Goal: Task Accomplishment & Management: Manage account settings

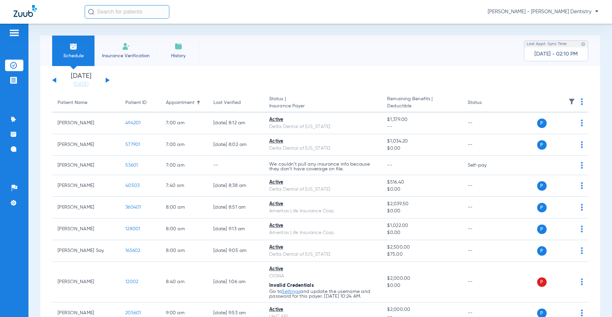
click at [13, 34] on img at bounding box center [14, 33] width 11 height 8
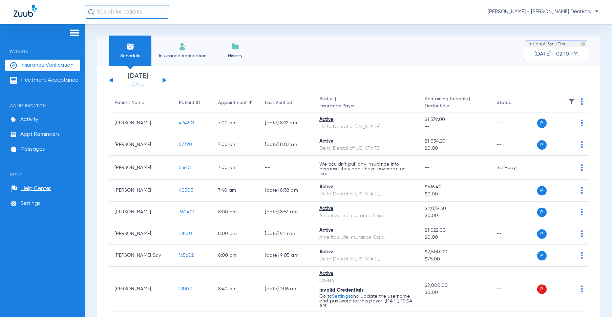
click at [181, 50] on img at bounding box center [183, 46] width 8 height 8
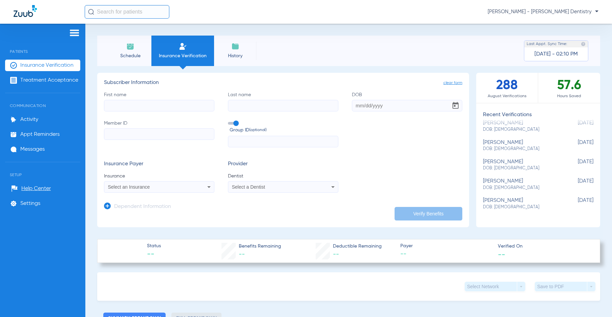
click at [252, 48] on li "History" at bounding box center [235, 51] width 42 height 30
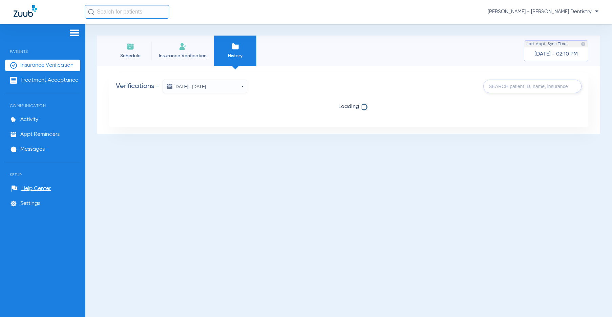
click at [128, 50] on img at bounding box center [130, 46] width 8 height 8
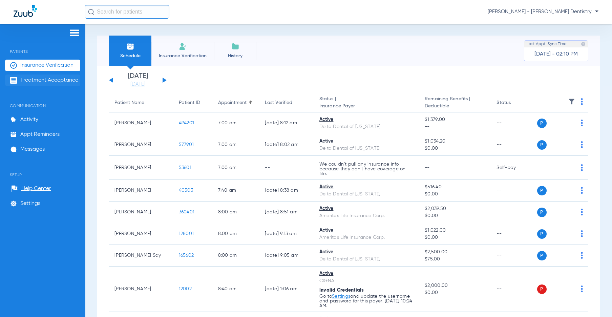
click at [74, 79] on span "Treatment Acceptance" at bounding box center [49, 80] width 58 height 7
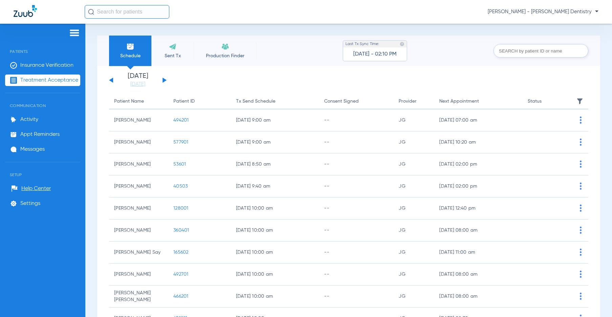
click at [172, 52] on li "Sent Tx" at bounding box center [172, 51] width 42 height 30
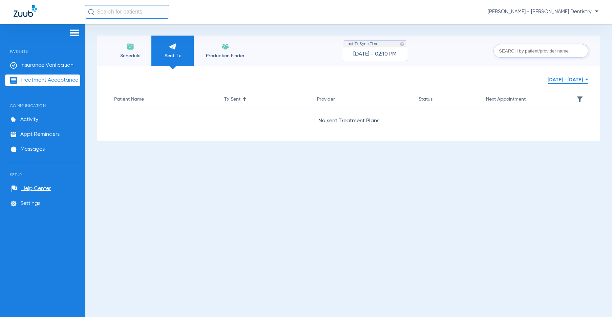
click at [229, 50] on li "Production Finder" at bounding box center [225, 51] width 63 height 30
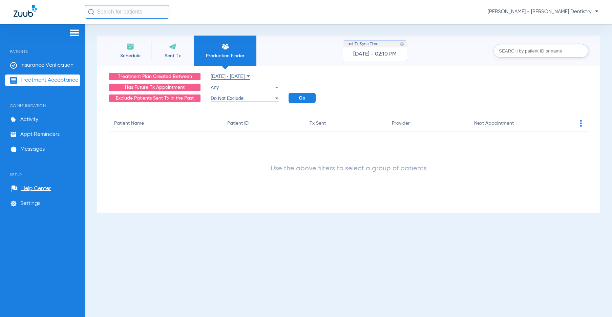
click at [172, 50] on img at bounding box center [173, 46] width 8 height 8
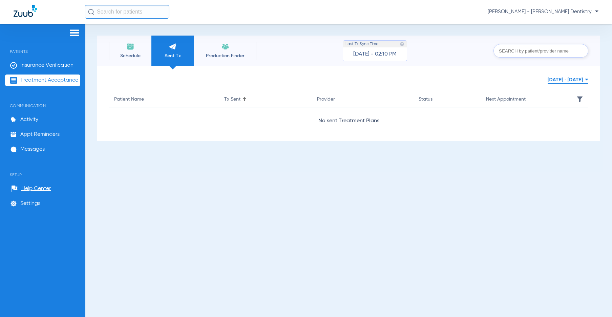
click at [124, 48] on li "Schedule" at bounding box center [130, 51] width 42 height 30
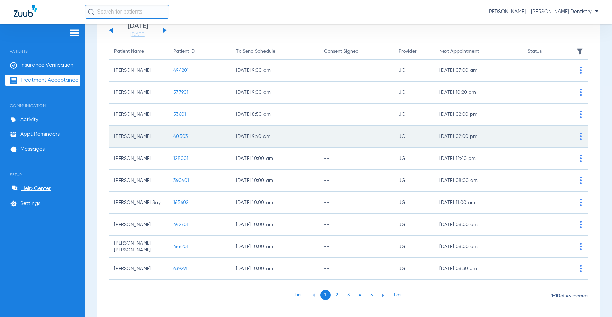
scroll to position [50, 0]
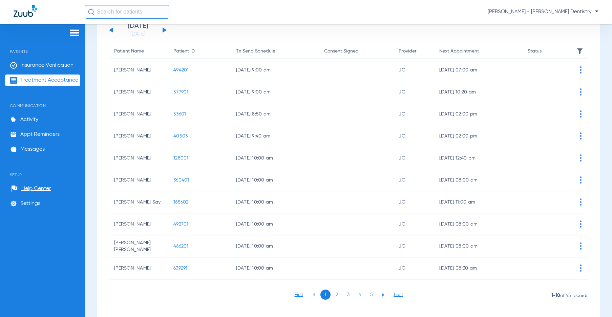
click at [335, 295] on li "2" at bounding box center [337, 295] width 10 height 10
click at [33, 200] on li "Settings" at bounding box center [42, 204] width 75 height 12
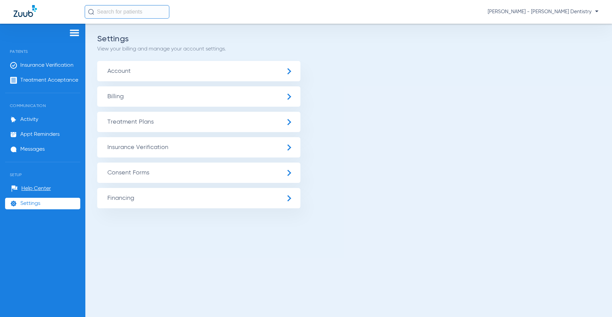
click at [142, 123] on span "Treatment Plans" at bounding box center [198, 122] width 203 height 20
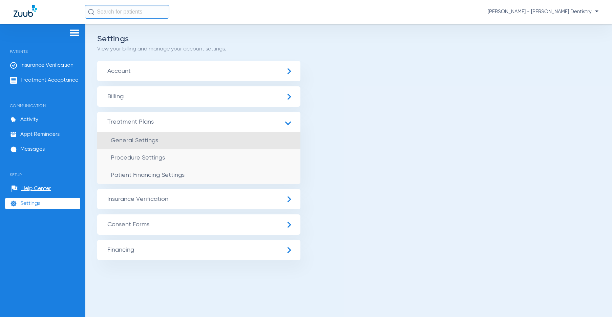
click at [142, 141] on span "General Settings" at bounding box center [134, 141] width 47 height 6
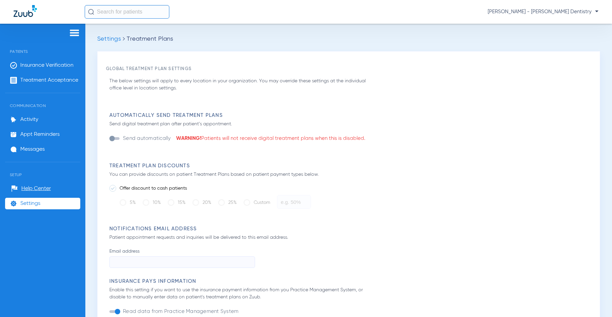
click at [106, 38] on span "Settings" at bounding box center [109, 39] width 24 height 6
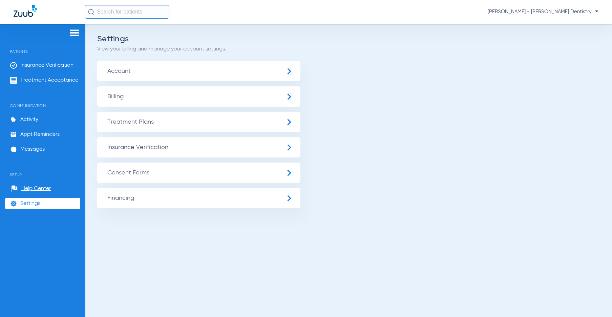
click at [143, 121] on span "Treatment Plans" at bounding box center [198, 122] width 203 height 20
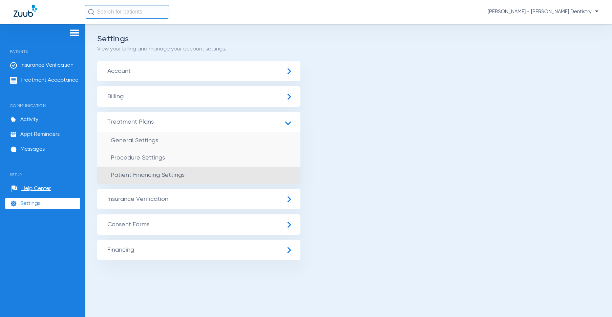
click at [153, 178] on span "Patient Financing Settings" at bounding box center [148, 175] width 74 height 6
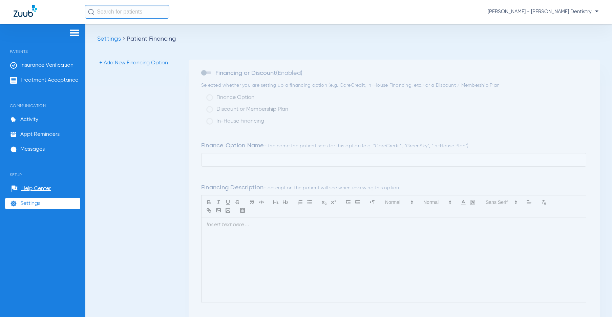
click at [109, 37] on span "Settings" at bounding box center [109, 39] width 24 height 6
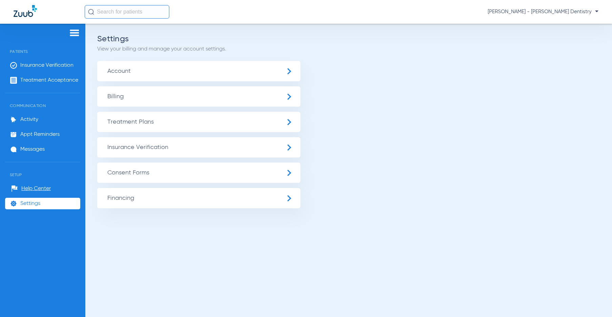
click at [131, 120] on span "Treatment Plans" at bounding box center [198, 122] width 203 height 20
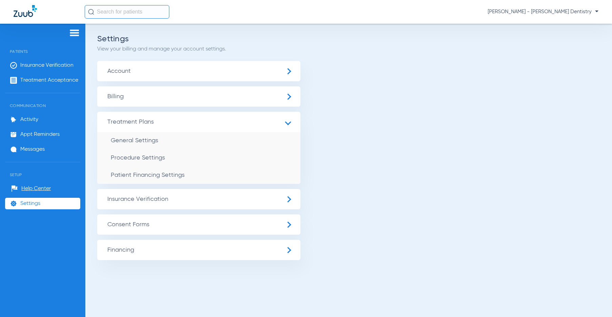
click at [139, 201] on span "Insurance Verification" at bounding box center [198, 199] width 203 height 20
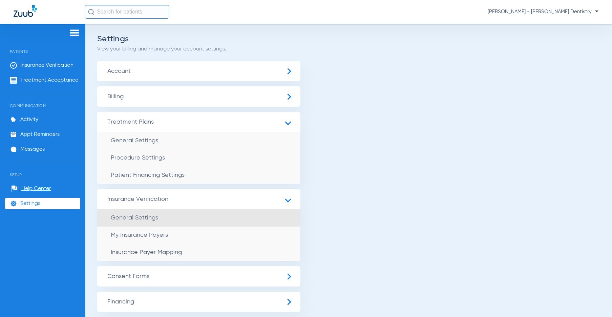
click at [141, 219] on span "General Settings" at bounding box center [134, 218] width 47 height 6
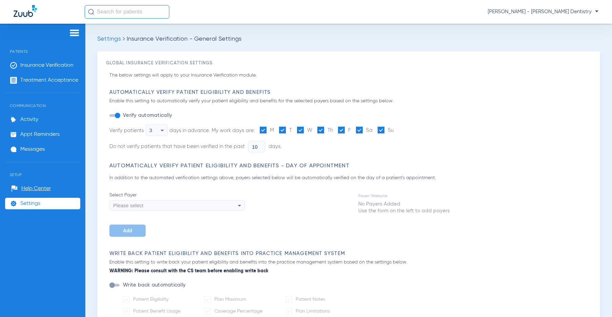
type input "4"
type input "1"
click at [107, 38] on span "Settings" at bounding box center [109, 39] width 24 height 6
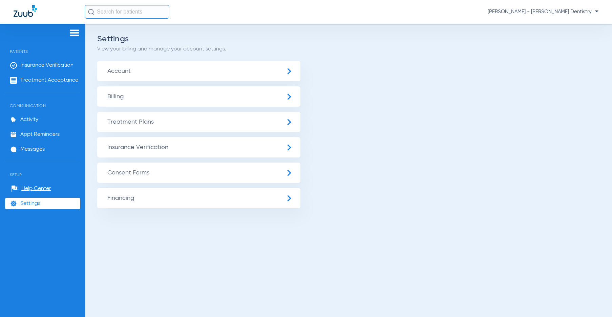
click at [160, 154] on span "Insurance Verification" at bounding box center [198, 147] width 203 height 20
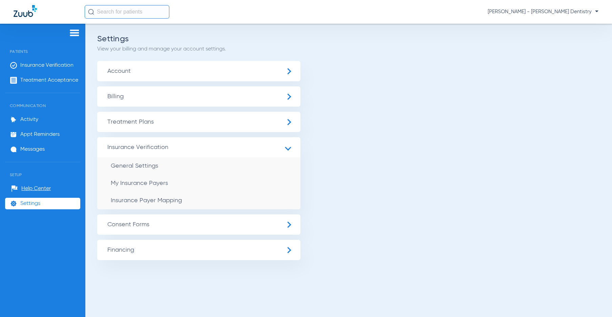
click at [160, 154] on span "Insurance Verification" at bounding box center [198, 147] width 203 height 20
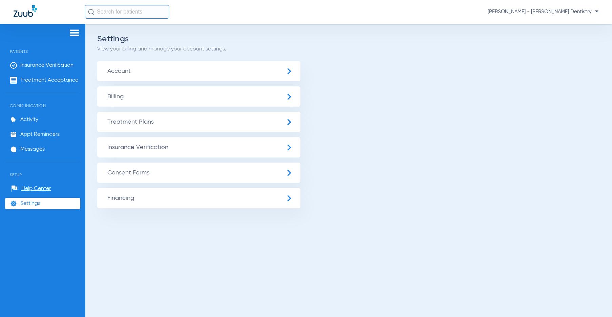
click at [163, 169] on span "Consent Forms" at bounding box center [198, 173] width 203 height 20
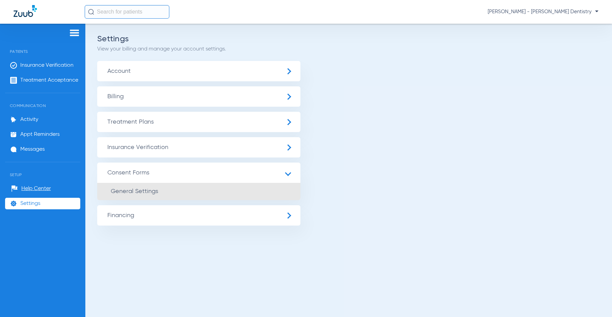
click at [163, 185] on li "General Settings" at bounding box center [198, 191] width 203 height 17
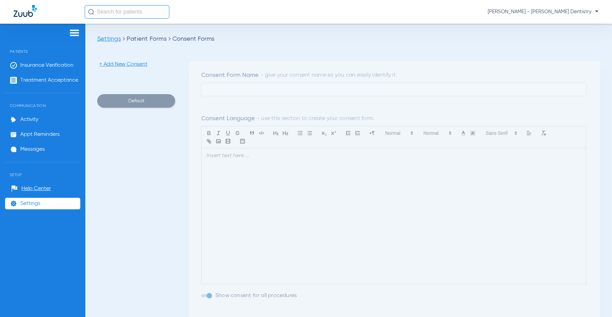
click at [116, 40] on span "Settings" at bounding box center [109, 39] width 24 height 6
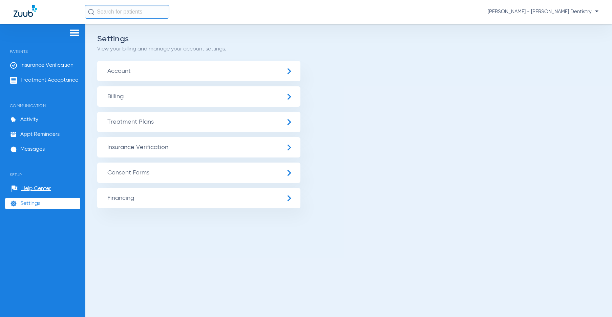
click at [129, 178] on span "Consent Forms" at bounding box center [198, 173] width 203 height 20
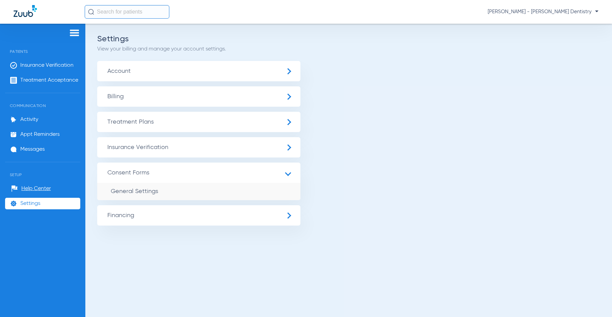
click at [129, 178] on span "Consent Forms" at bounding box center [198, 173] width 203 height 20
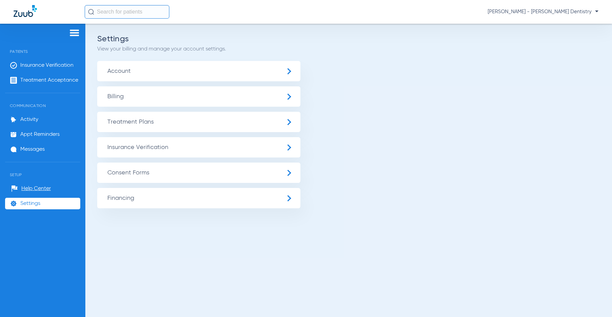
click at [126, 201] on span "Financing" at bounding box center [198, 198] width 203 height 20
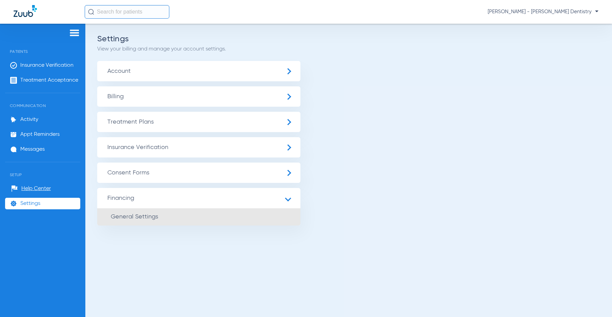
click at [129, 214] on span "General Settings" at bounding box center [134, 217] width 47 height 6
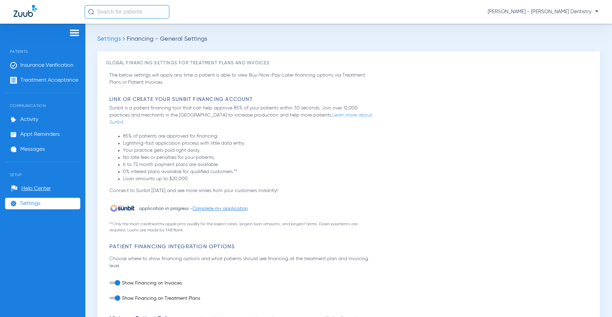
click at [117, 33] on div "Settings Financing - General Settings Global Financing Settings for Treatment P…" at bounding box center [348, 170] width 527 height 293
click at [113, 33] on div "Settings Financing - General Settings Global Financing Settings for Treatment P…" at bounding box center [348, 170] width 527 height 293
click at [108, 33] on div "Settings Financing - General Settings Global Financing Settings for Treatment P…" at bounding box center [348, 170] width 527 height 293
click at [106, 36] on span "Settings" at bounding box center [109, 39] width 24 height 6
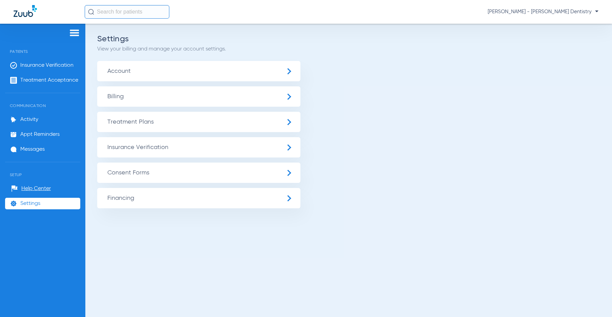
click at [120, 97] on span "Billing" at bounding box center [198, 96] width 203 height 20
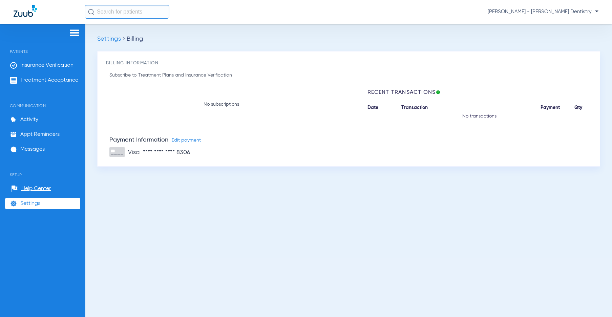
click at [105, 39] on span "Settings" at bounding box center [109, 39] width 24 height 6
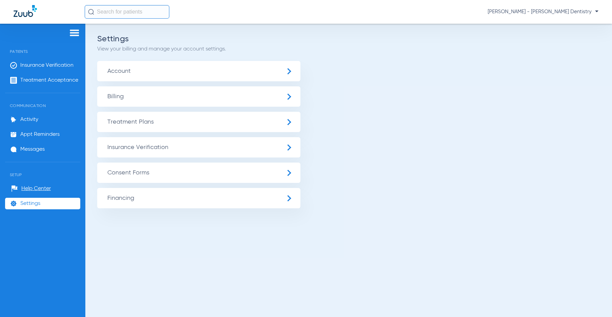
click at [148, 74] on span "Account" at bounding box center [198, 71] width 203 height 20
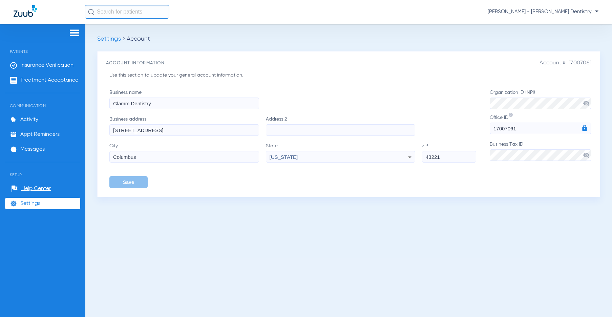
click at [109, 37] on span "Settings" at bounding box center [109, 39] width 24 height 6
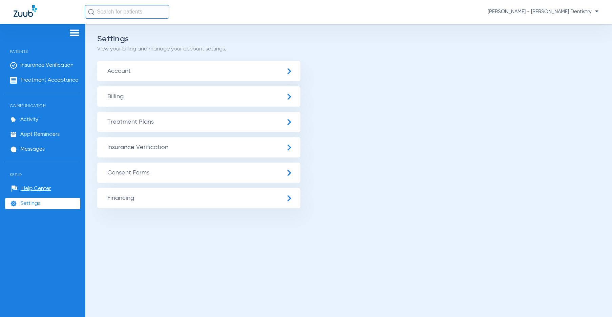
click at [121, 93] on span "Billing" at bounding box center [198, 96] width 203 height 20
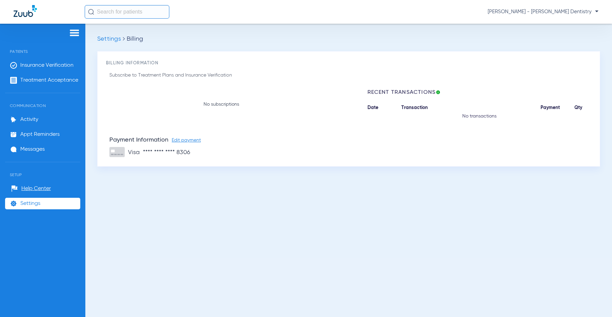
click at [595, 12] on span "[PERSON_NAME] - [PERSON_NAME] Dentistry" at bounding box center [543, 11] width 111 height 7
click at [109, 41] on div at bounding box center [306, 158] width 612 height 317
click at [109, 41] on span "Settings" at bounding box center [109, 39] width 24 height 6
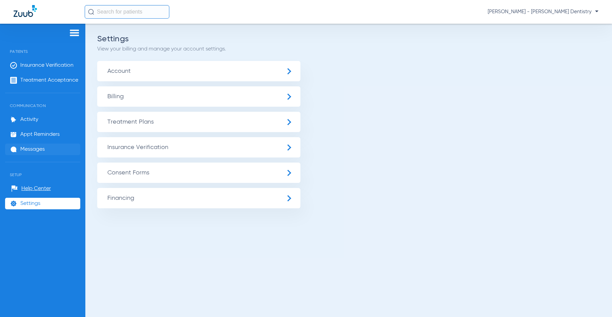
click at [38, 144] on li "Messages" at bounding box center [42, 150] width 75 height 12
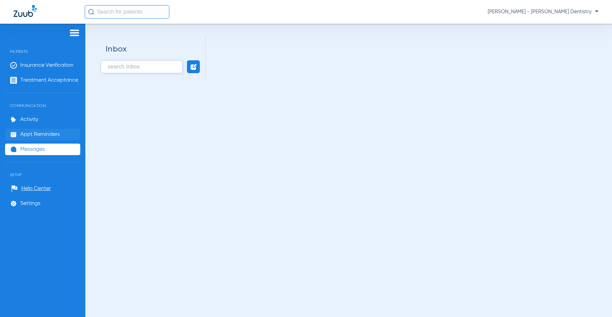
click at [35, 135] on span "Appt Reminders" at bounding box center [39, 134] width 39 height 7
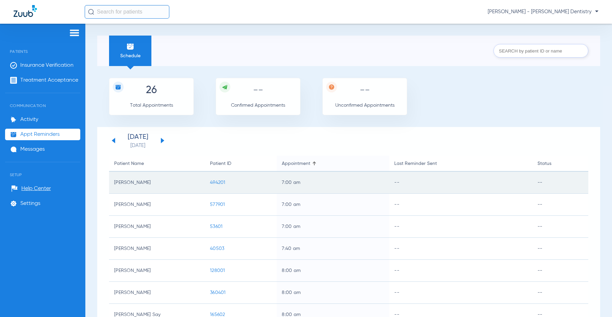
click at [215, 182] on span "494201" at bounding box center [218, 182] width 16 height 5
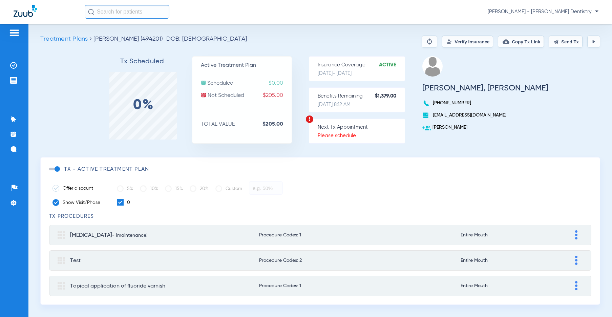
click at [591, 41] on img at bounding box center [593, 41] width 5 height 5
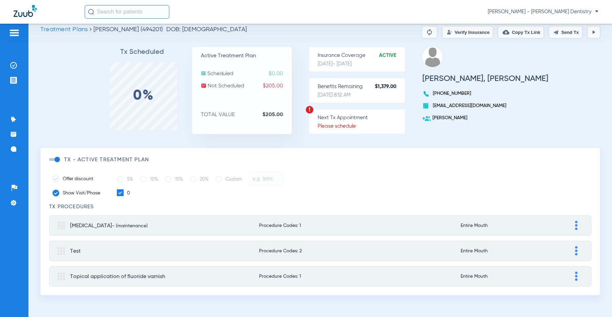
click at [67, 30] on span "Treatment Plans" at bounding box center [63, 29] width 47 height 6
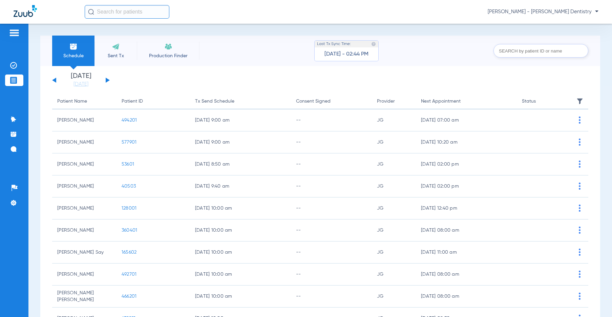
click at [12, 35] on img at bounding box center [14, 33] width 11 height 8
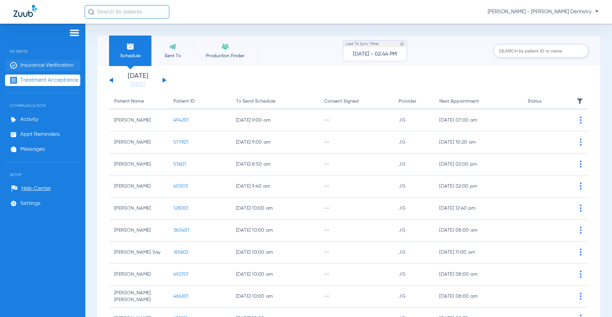
click at [75, 63] on li "Insurance Verification" at bounding box center [42, 66] width 75 height 12
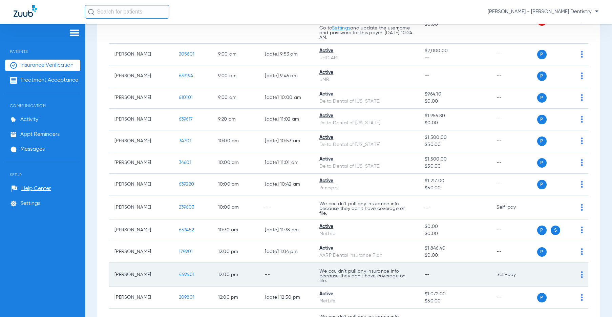
scroll to position [267, 0]
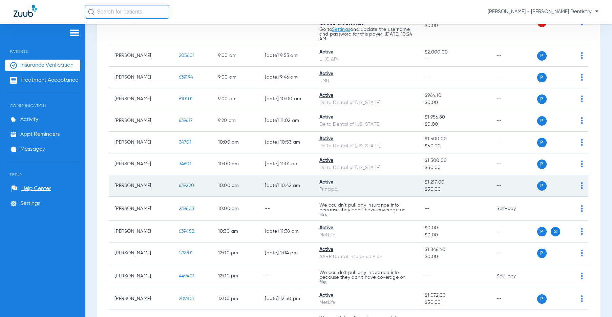
click at [183, 186] on span "639220" at bounding box center [187, 185] width 16 height 5
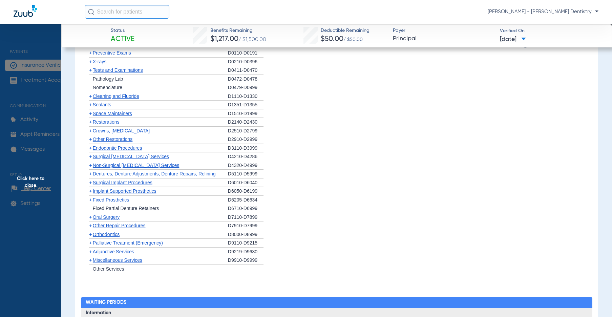
scroll to position [589, 0]
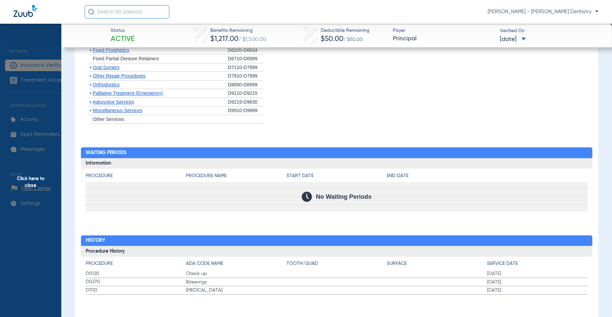
click at [47, 140] on span "Click here to close" at bounding box center [30, 182] width 61 height 317
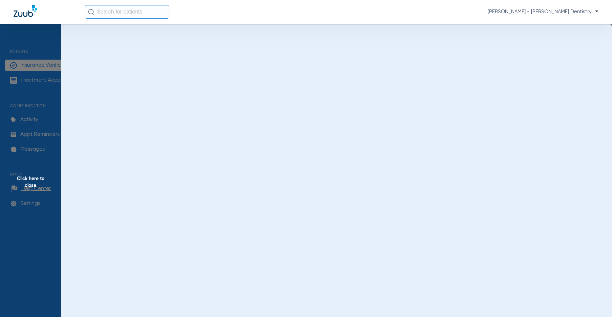
scroll to position [0, 0]
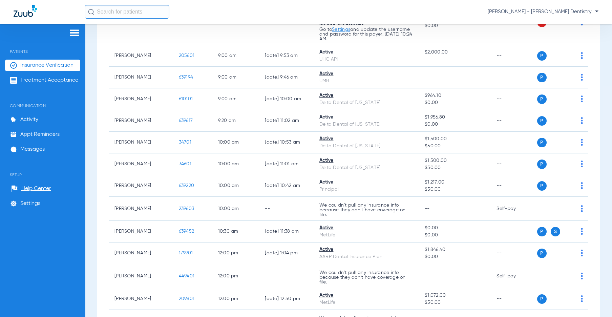
click at [76, 31] on img at bounding box center [74, 33] width 11 height 8
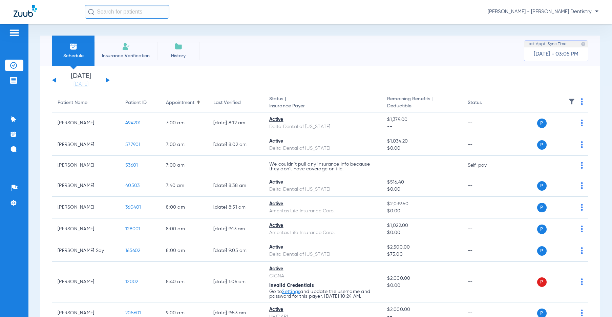
click at [13, 30] on img at bounding box center [14, 33] width 11 height 8
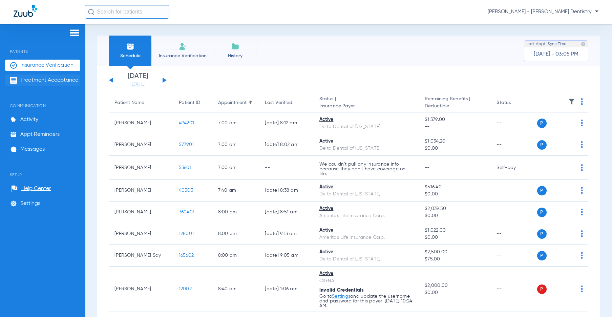
click at [45, 77] on span "Treatment Acceptance" at bounding box center [49, 80] width 58 height 7
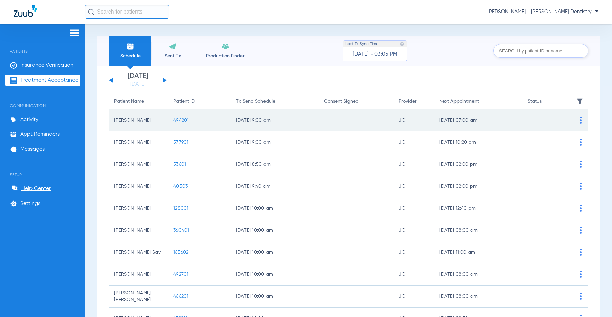
click at [181, 119] on span "494201" at bounding box center [181, 120] width 16 height 5
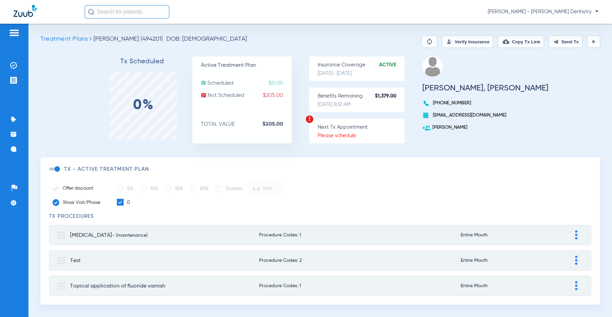
click at [594, 40] on button at bounding box center [593, 42] width 13 height 12
click at [53, 38] on span "Treatment Plans" at bounding box center [63, 39] width 47 height 6
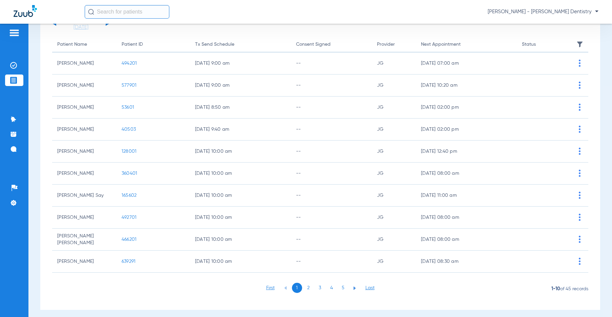
scroll to position [57, 0]
click at [308, 284] on li "2" at bounding box center [308, 287] width 10 height 10
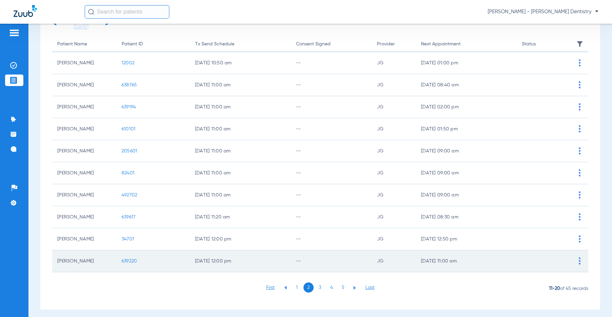
click at [124, 260] on span "639220" at bounding box center [130, 261] width 16 height 5
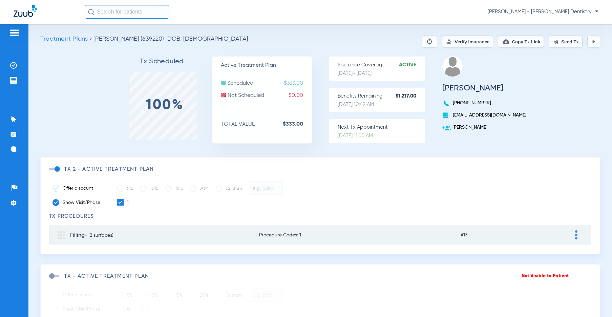
click at [591, 42] on img at bounding box center [593, 41] width 5 height 5
